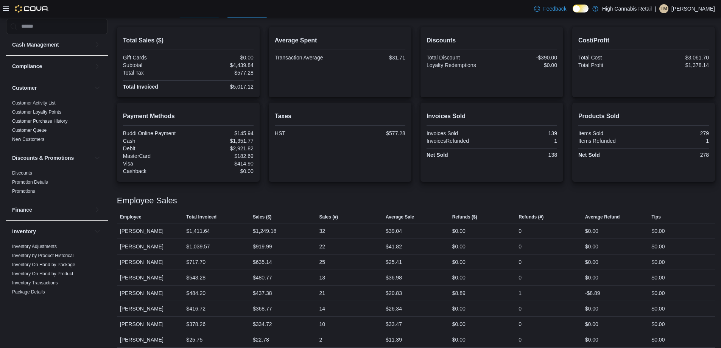
scroll to position [177, 0]
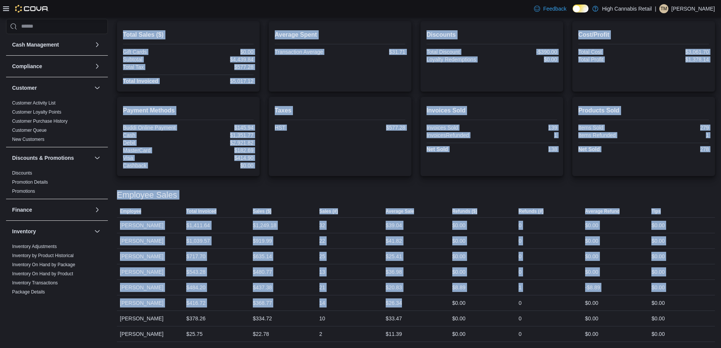
drag, startPoint x: 404, startPoint y: 303, endPoint x: 107, endPoint y: 310, distance: 297.2
click at [107, 310] on div "Cash Management Cash Management Cash Out Details Compliance OCS Transaction Sub…" at bounding box center [360, 109] width 709 height 465
click at [114, 307] on div "Cash Management Cash Management Cash Out Details Compliance OCS Transaction Sub…" at bounding box center [360, 109] width 709 height 465
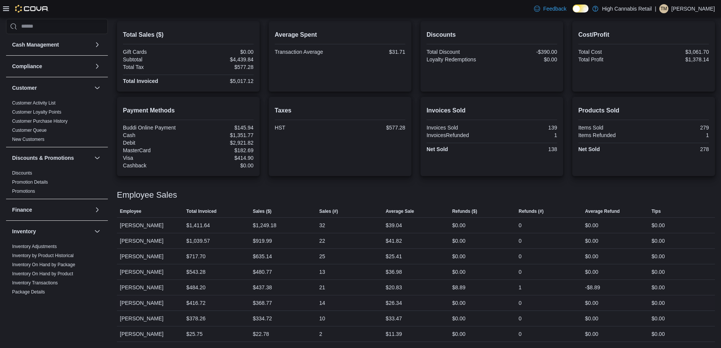
drag, startPoint x: 173, startPoint y: 302, endPoint x: 540, endPoint y: 296, distance: 367.2
click at [540, 296] on tr "Employee [PERSON_NAME] Total Invoiced $416.72 Sales ($) $368.77 Sales (#) 14 Av…" at bounding box center [416, 303] width 598 height 16
click at [540, 296] on div "0" at bounding box center [548, 302] width 67 height 15
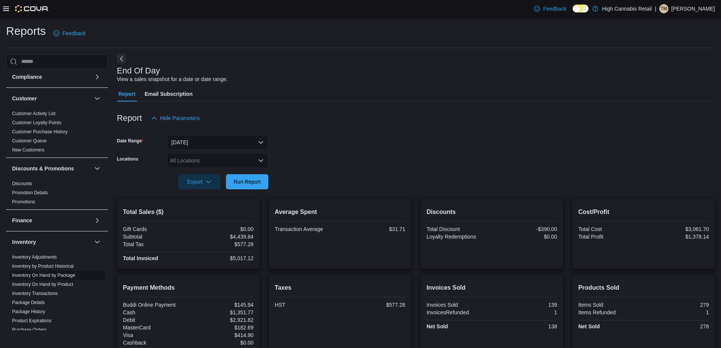
scroll to position [38, 0]
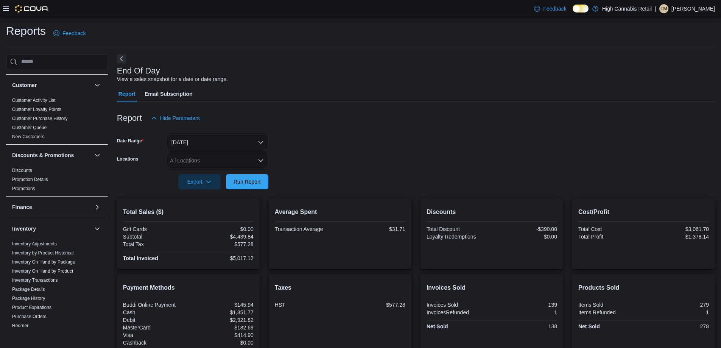
click at [391, 142] on form "Date Range [DATE] Locations All Locations Export Run Report" at bounding box center [416, 158] width 598 height 64
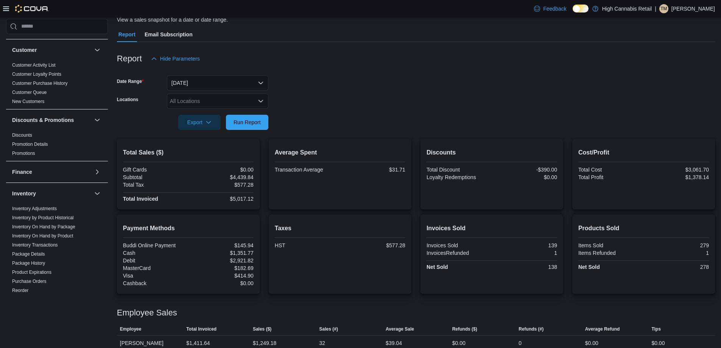
scroll to position [0, 0]
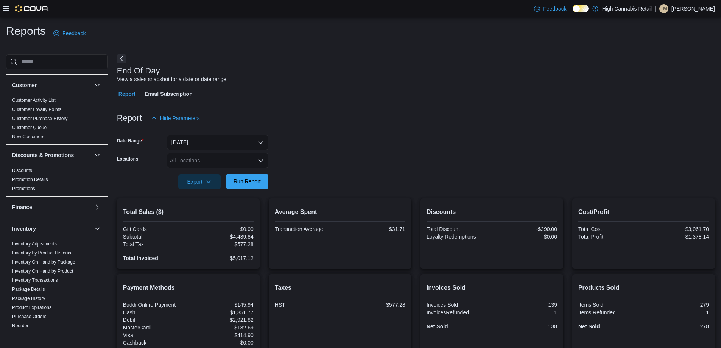
click at [247, 186] on span "Run Report" at bounding box center [246, 181] width 33 height 15
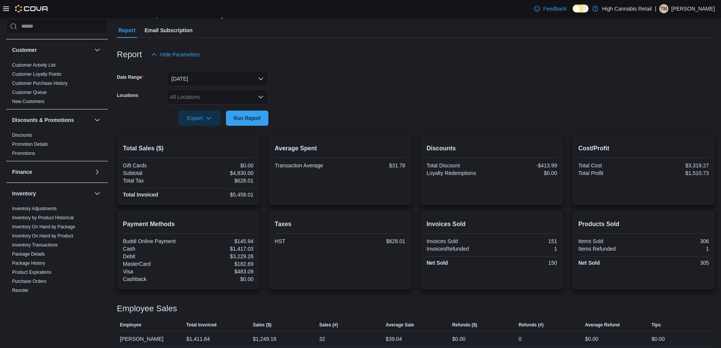
scroll to position [177, 0]
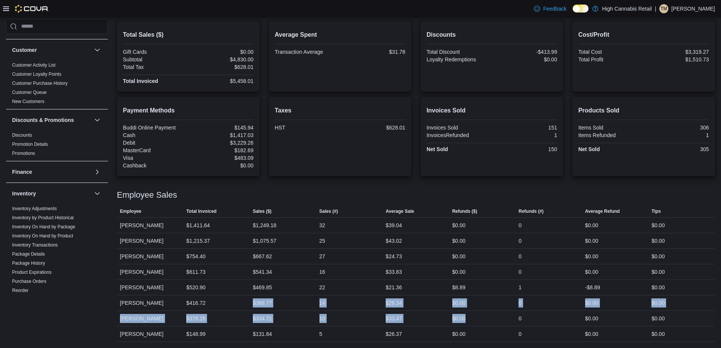
drag, startPoint x: 210, startPoint y: 298, endPoint x: 500, endPoint y: 321, distance: 290.8
click at [500, 321] on tbody "Employee [PERSON_NAME] Total Invoiced $1,411.64 Sales ($) $1,249.18 Sales (#) 3…" at bounding box center [416, 279] width 598 height 124
click at [500, 321] on div "$0.00" at bounding box center [482, 318] width 67 height 15
